Goal: Transaction & Acquisition: Purchase product/service

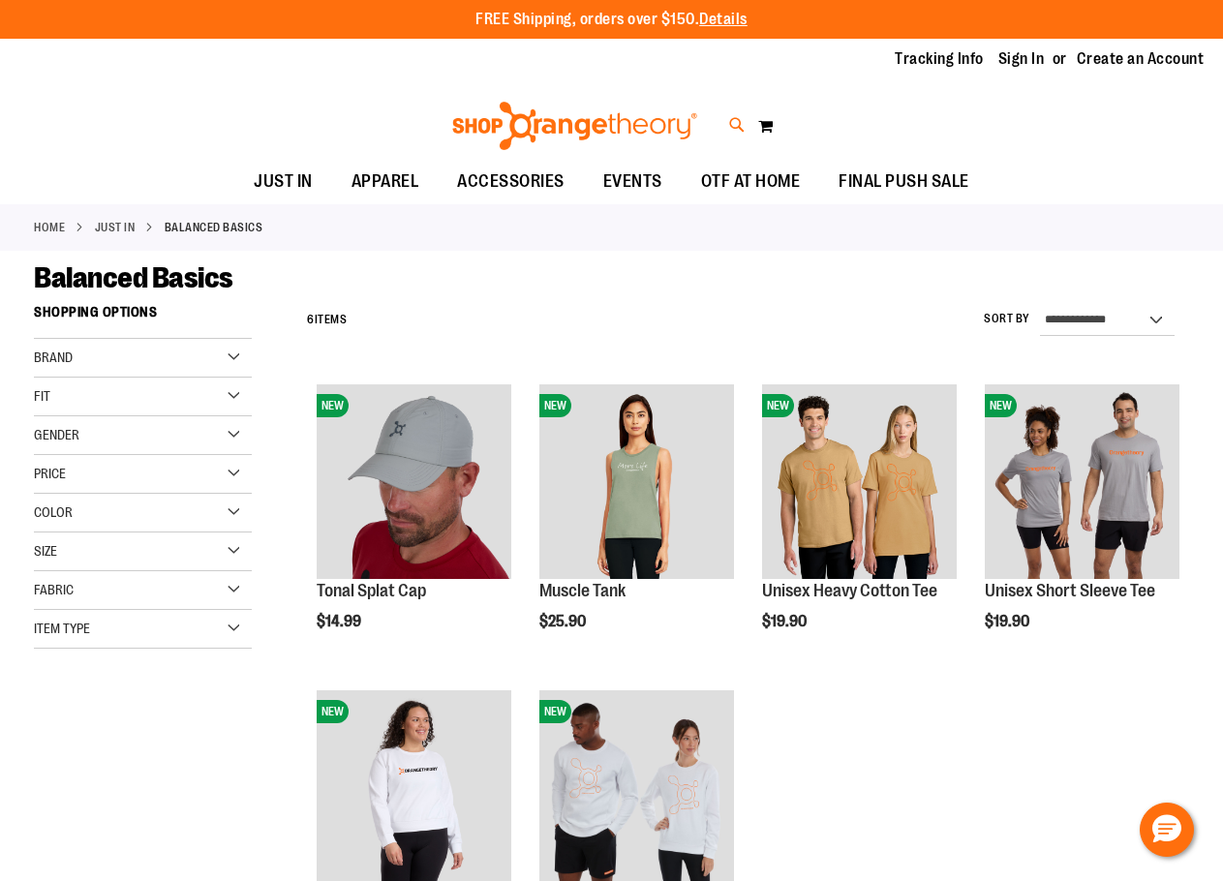
click at [736, 120] on icon at bounding box center [737, 125] width 16 height 22
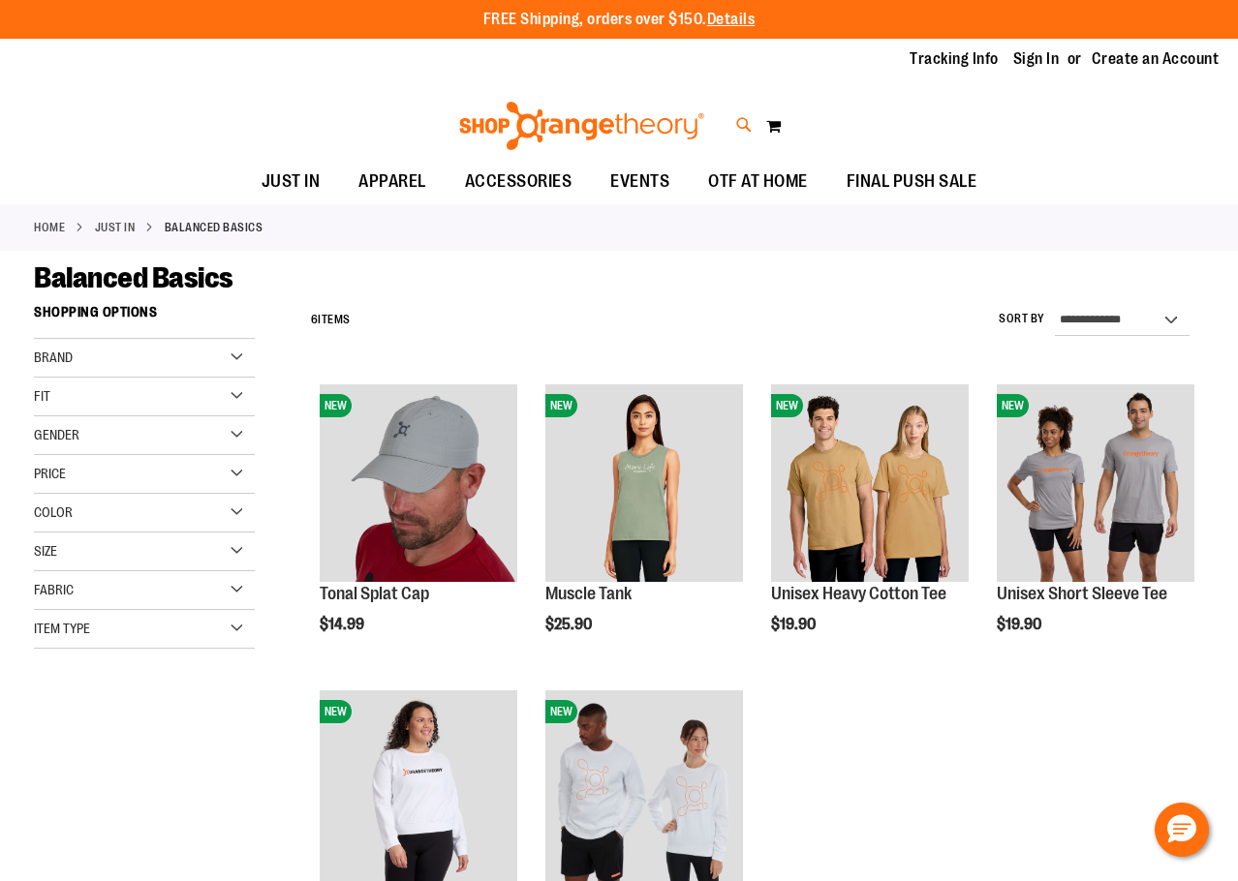
type input "****"
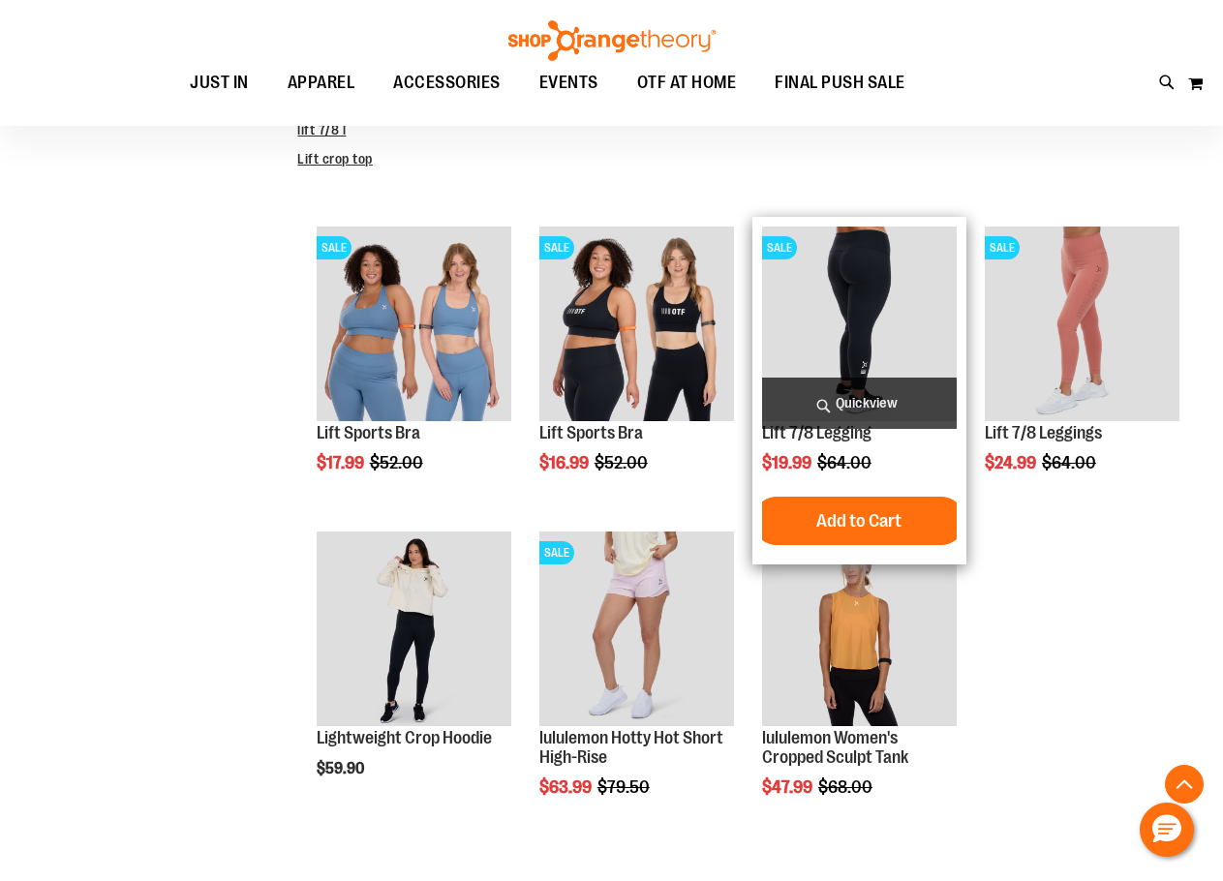
scroll to position [580, 0]
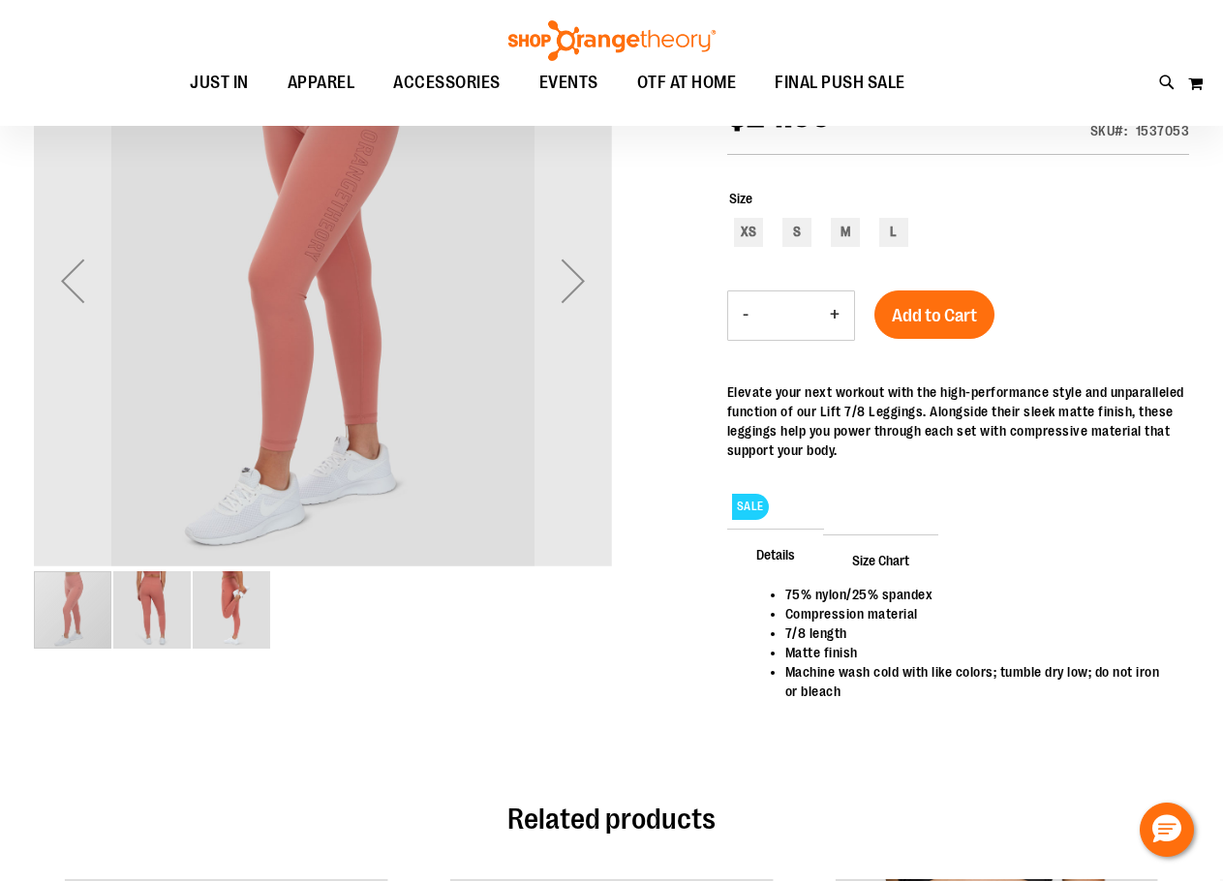
scroll to position [193, 0]
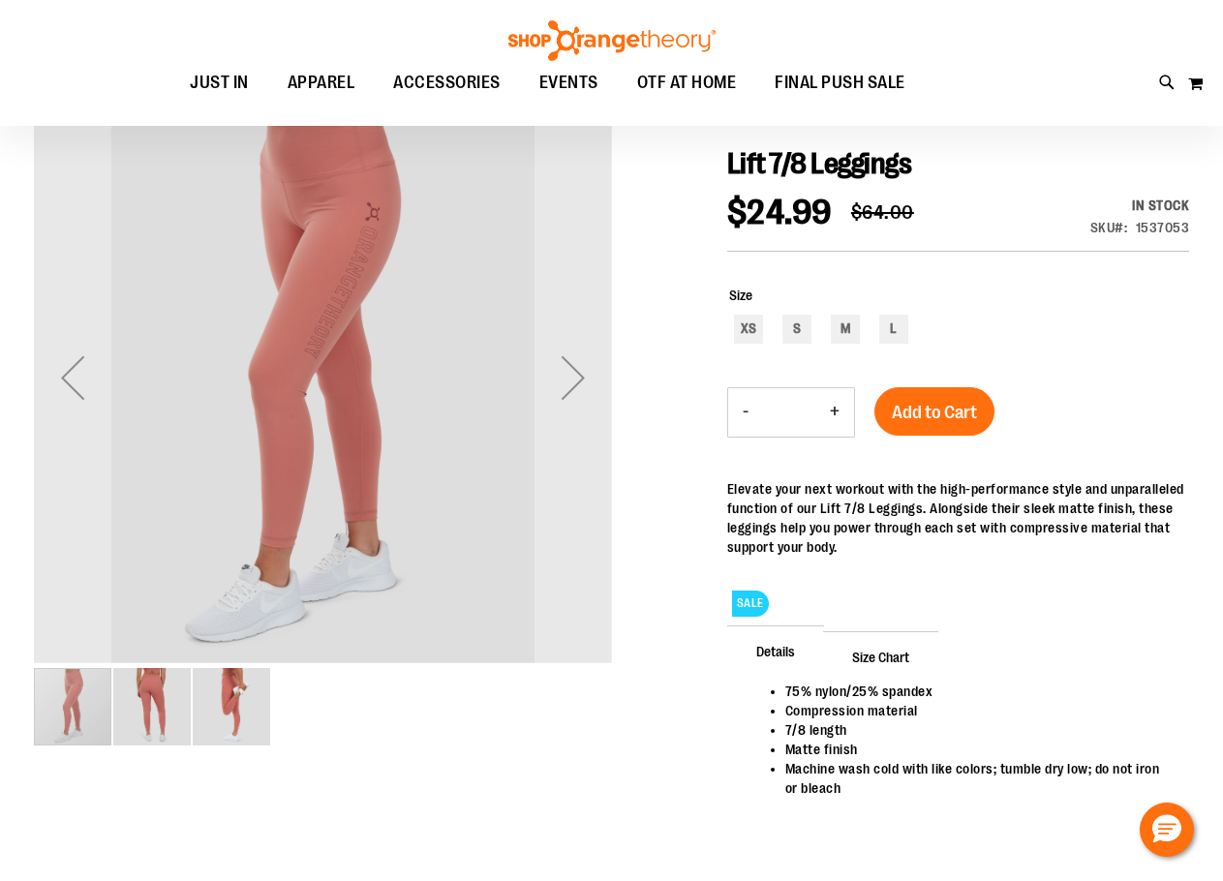
click at [158, 712] on img "image 2 of 3" at bounding box center [151, 706] width 77 height 77
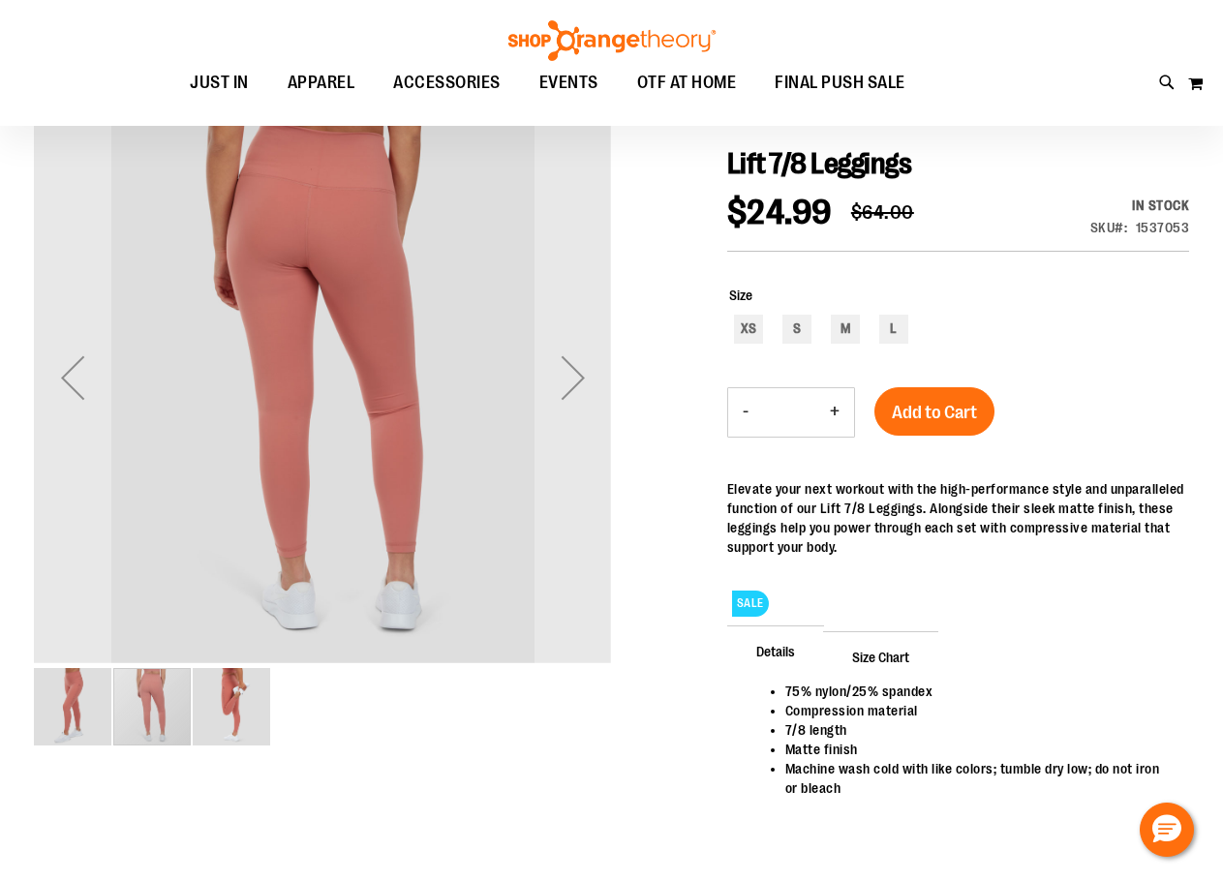
click at [210, 715] on img "image 3 of 3" at bounding box center [231, 706] width 77 height 77
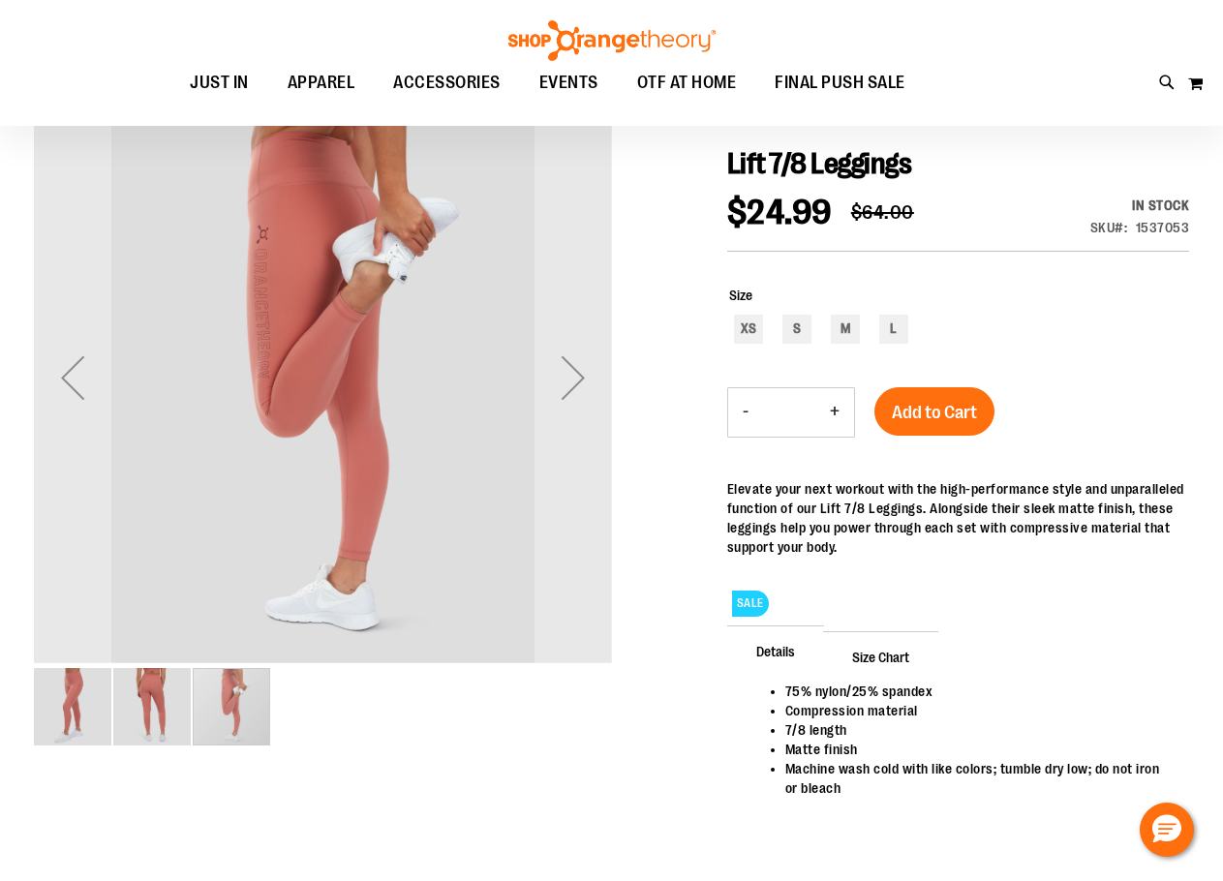
click at [45, 723] on img "image 1 of 3" at bounding box center [72, 706] width 77 height 77
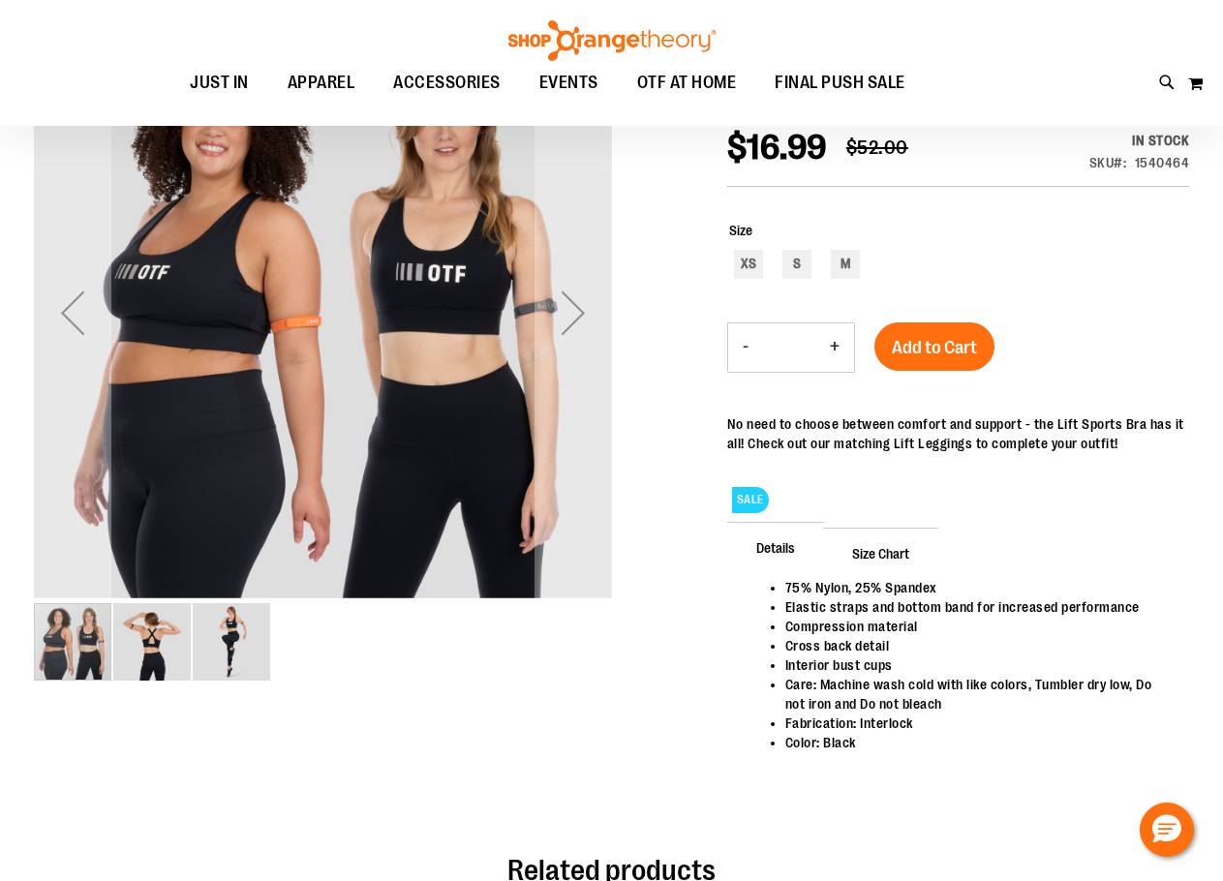
scroll to position [290, 0]
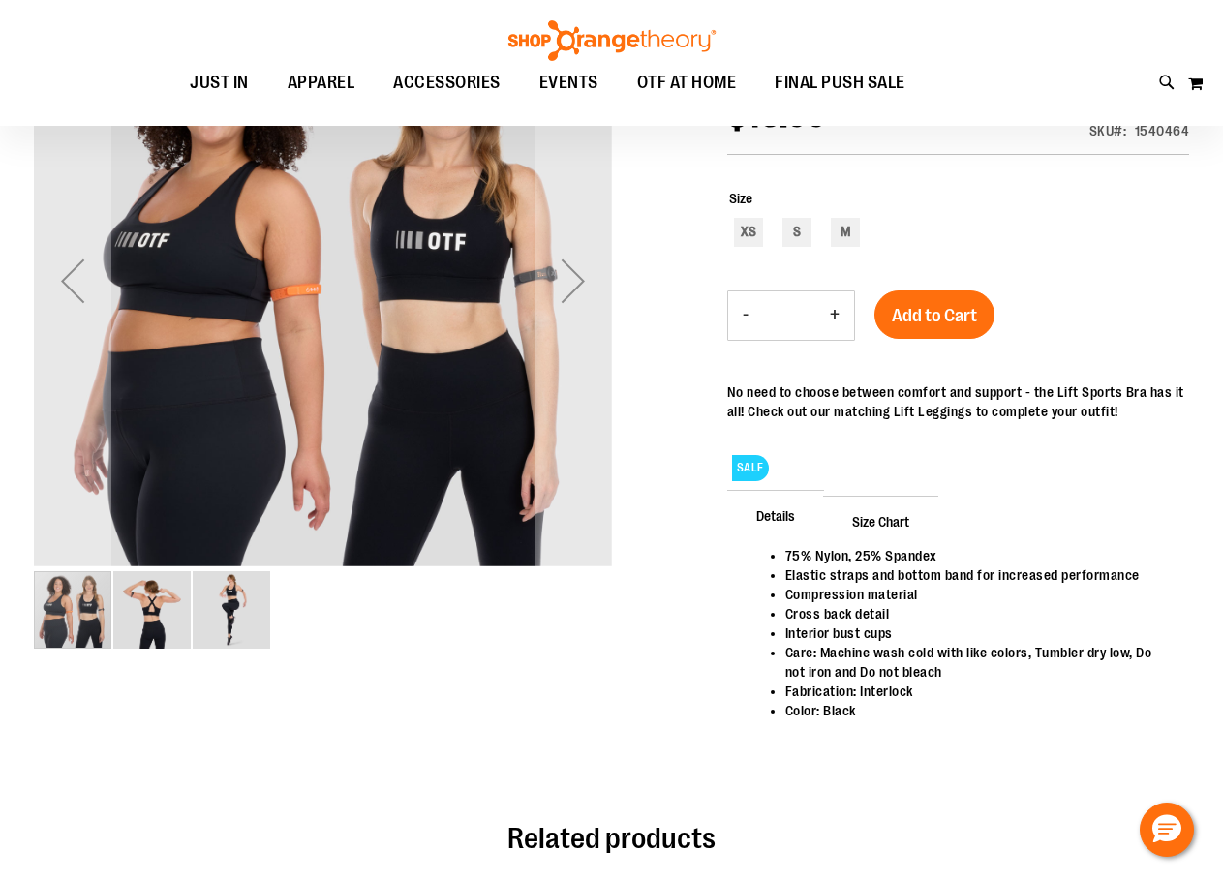
click at [151, 620] on img "image 2 of 3" at bounding box center [151, 609] width 77 height 77
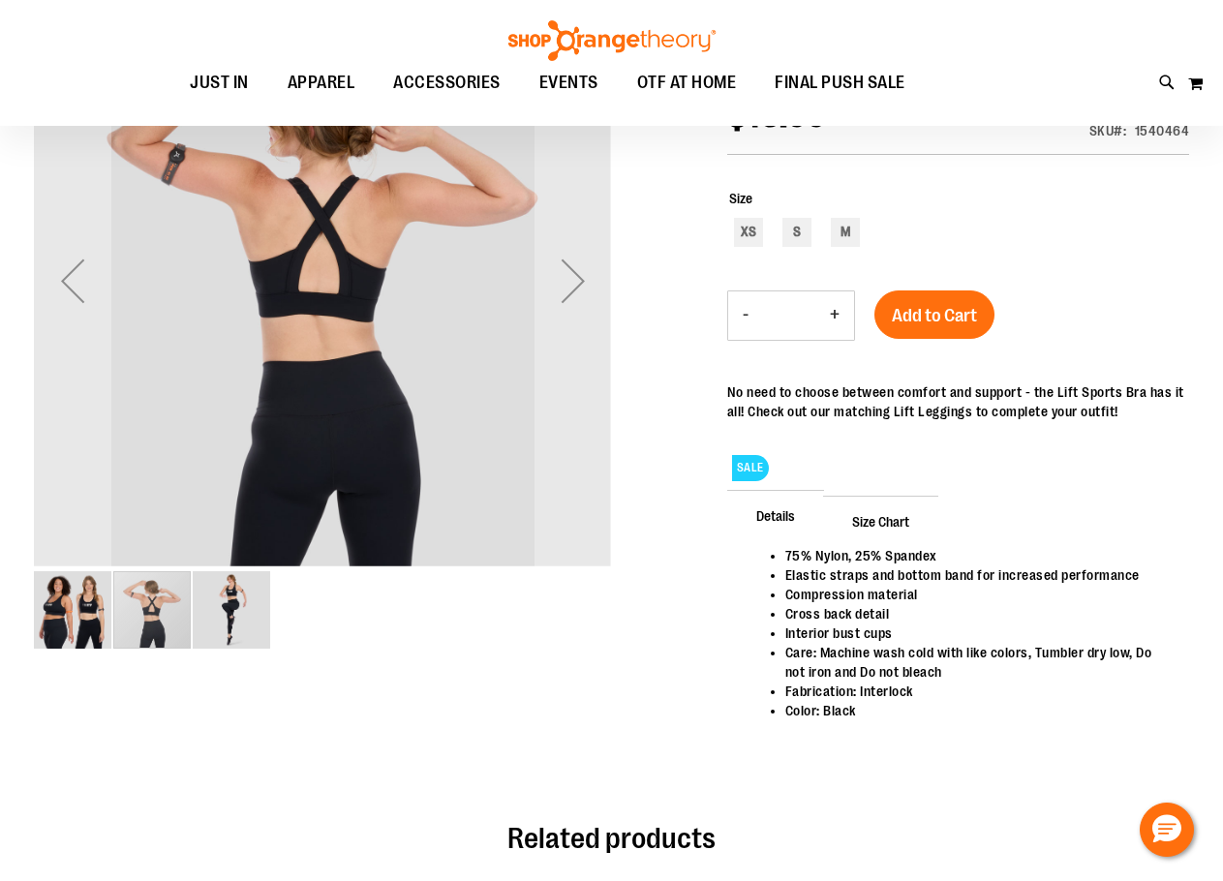
click at [211, 619] on img "image 3 of 3" at bounding box center [231, 609] width 77 height 77
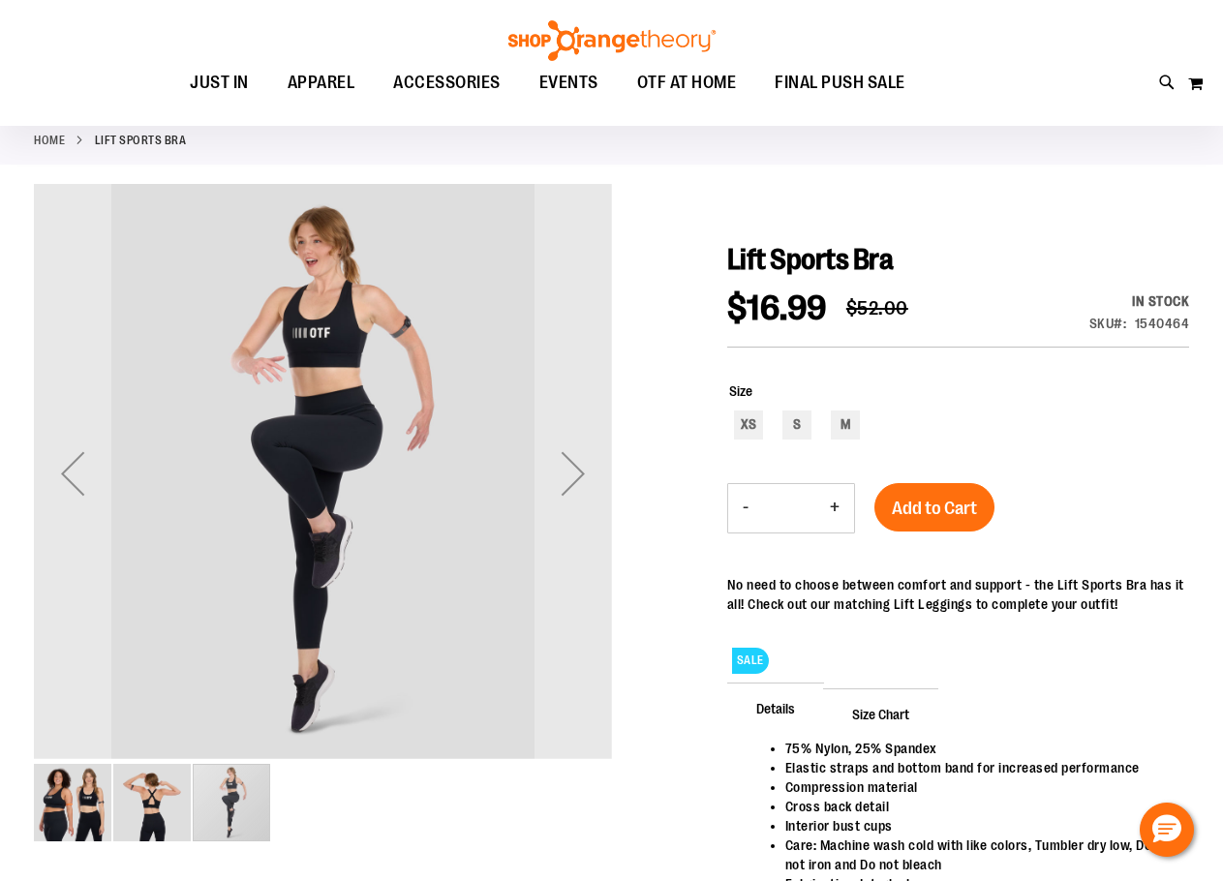
scroll to position [96, 0]
